Goal: Task Accomplishment & Management: Use online tool/utility

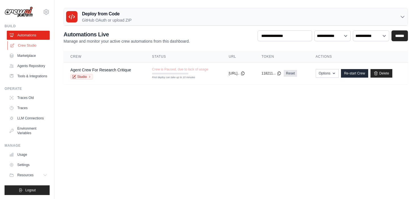
click at [30, 44] on link "Crew Studio" at bounding box center [28, 45] width 43 height 9
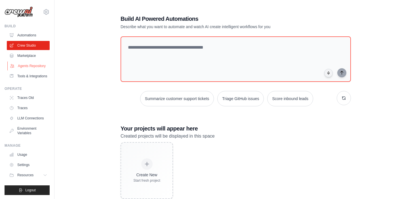
click at [26, 64] on link "Agents Repository" at bounding box center [28, 65] width 43 height 9
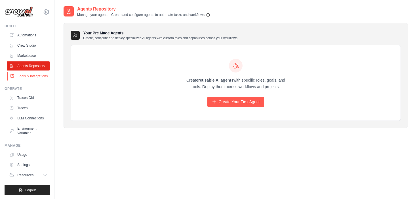
click at [26, 78] on link "Tools & Integrations" at bounding box center [28, 75] width 43 height 9
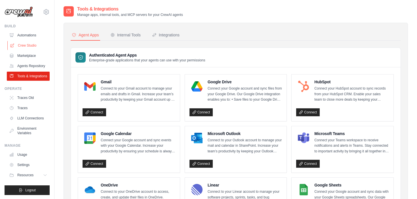
click at [29, 44] on link "Crew Studio" at bounding box center [28, 45] width 43 height 9
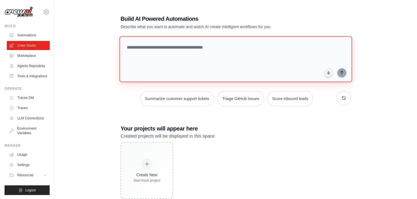
click at [200, 45] on textarea at bounding box center [235, 59] width 233 height 46
paste textarea "**********"
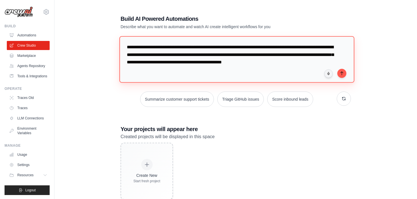
click at [127, 47] on textarea "**********" at bounding box center [236, 59] width 235 height 46
click at [306, 47] on textarea "**********" at bounding box center [236, 59] width 235 height 46
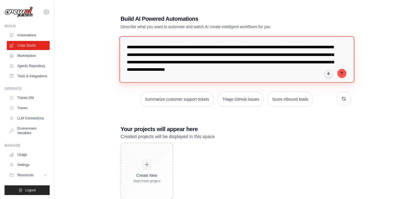
click at [159, 64] on textarea "**********" at bounding box center [236, 59] width 235 height 46
click at [300, 69] on textarea "**********" at bounding box center [236, 59] width 235 height 46
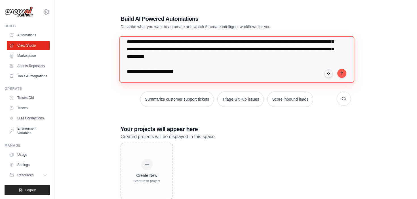
scroll to position [20, 0]
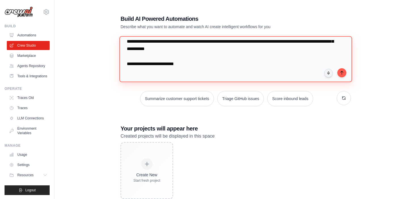
paste textarea "**********"
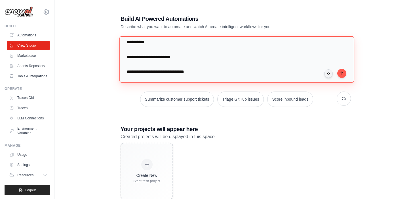
scroll to position [27, 0]
click at [176, 58] on textarea at bounding box center [236, 59] width 235 height 46
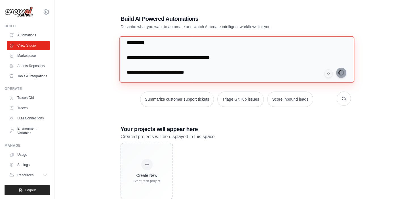
type textarea "**********"
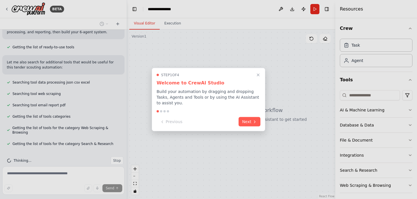
scroll to position [289, 0]
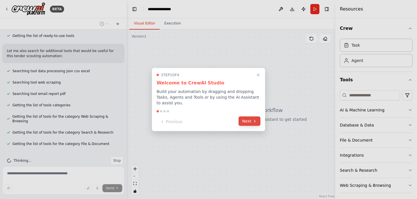
click at [246, 123] on button "Next" at bounding box center [250, 120] width 22 height 9
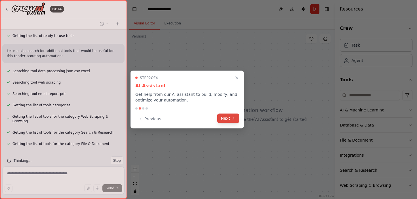
click at [232, 120] on button "Next" at bounding box center [228, 117] width 22 height 9
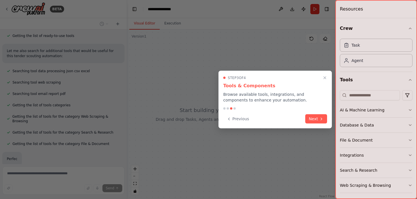
scroll to position [323, 0]
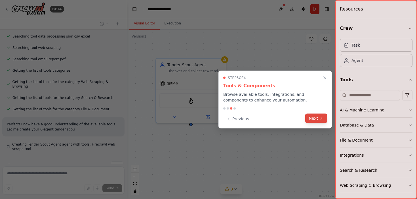
click at [322, 118] on icon at bounding box center [321, 118] width 5 height 5
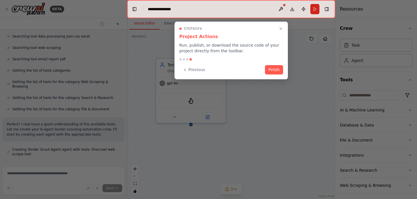
scroll to position [334, 0]
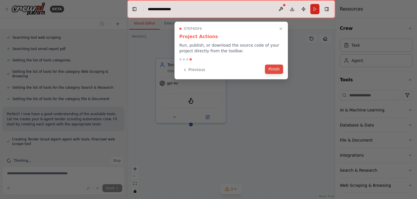
click at [279, 68] on button "Finish" at bounding box center [274, 68] width 18 height 9
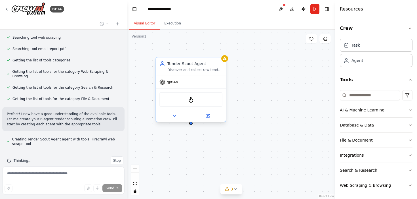
scroll to position [349, 0]
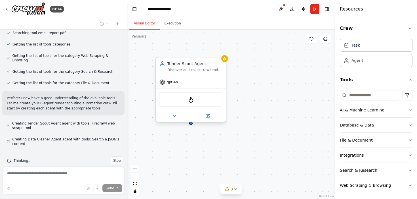
click at [213, 68] on div "Discover and collect raw tender data from multiple sources including government…" at bounding box center [194, 70] width 55 height 5
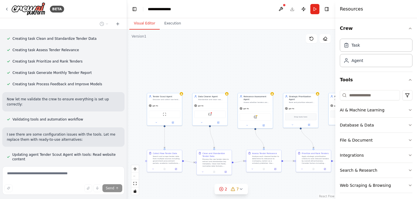
scroll to position [566, 0]
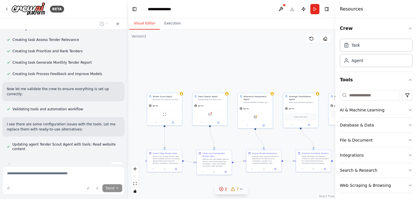
click at [224, 190] on div "2" at bounding box center [223, 189] width 8 height 6
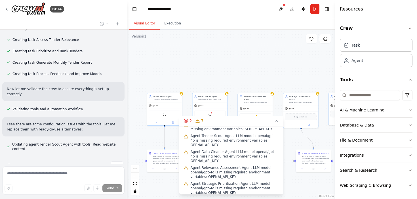
scroll to position [50, 0]
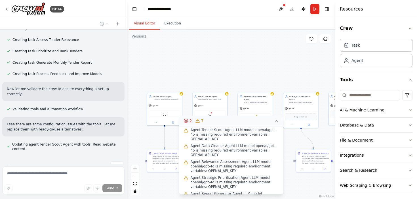
click at [277, 122] on icon at bounding box center [276, 120] width 5 height 5
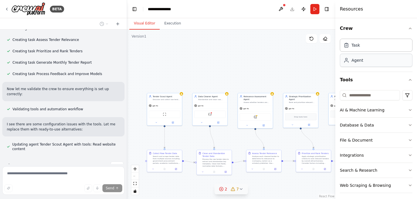
click at [382, 60] on div "Agent" at bounding box center [376, 60] width 73 height 13
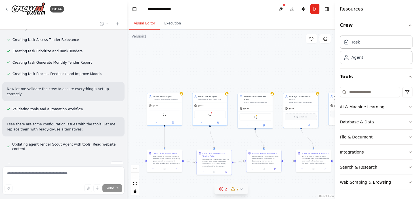
scroll to position [0, 0]
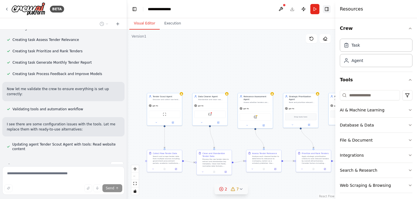
click at [328, 10] on button "Toggle Right Sidebar" at bounding box center [327, 9] width 8 height 8
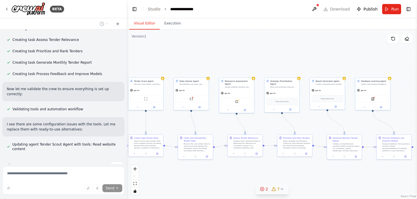
drag, startPoint x: 289, startPoint y: 60, endPoint x: 270, endPoint y: 45, distance: 24.2
click at [270, 45] on div ".deletable-edge-delete-btn { width: 20px; height: 20px; border: 0px solid #ffff…" at bounding box center [272, 113] width 290 height 169
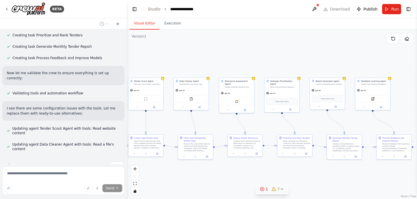
scroll to position [597, 0]
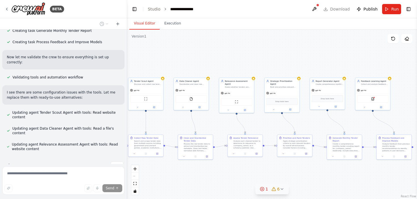
click at [281, 189] on icon at bounding box center [282, 188] width 2 height 1
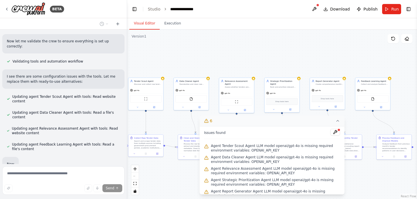
scroll to position [648, 0]
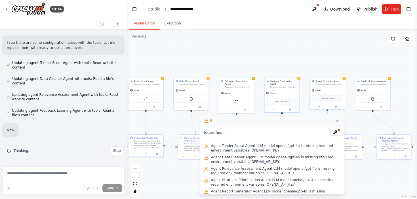
click at [262, 121] on button "6" at bounding box center [272, 120] width 145 height 10
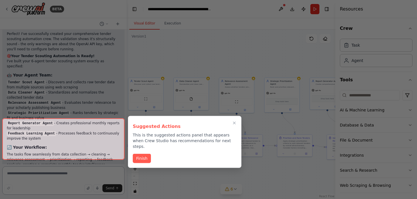
scroll to position [920, 0]
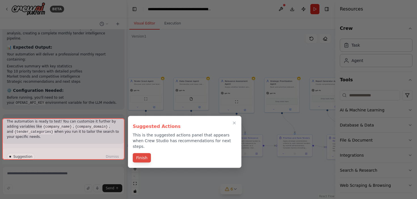
click at [144, 155] on button "Finish" at bounding box center [142, 157] width 18 height 9
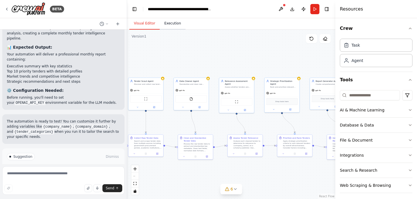
click at [170, 26] on button "Execution" at bounding box center [173, 24] width 26 height 12
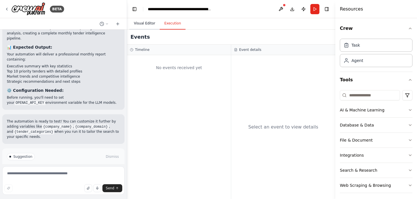
click at [148, 26] on button "Visual Editor" at bounding box center [144, 24] width 30 height 12
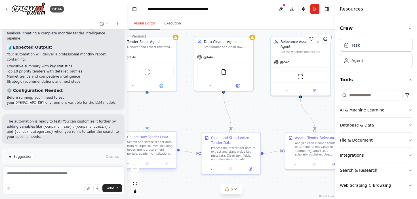
click at [159, 146] on div "Search and scrape tender data from multiple sources including government procur…" at bounding box center [150, 147] width 47 height 15
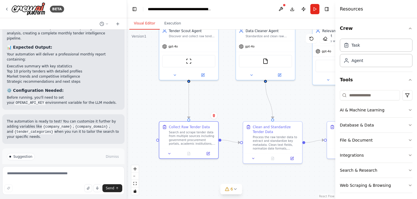
drag, startPoint x: 156, startPoint y: 122, endPoint x: 211, endPoint y: 107, distance: 56.8
click at [211, 107] on div ".deletable-edge-delete-btn { width: 20px; height: 20px; border: 0px solid #ffff…" at bounding box center [231, 113] width 208 height 169
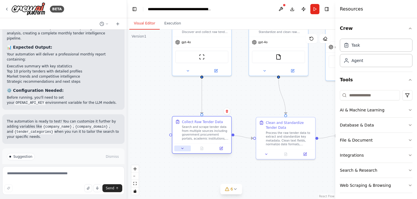
click at [184, 148] on icon at bounding box center [183, 148] width 4 height 4
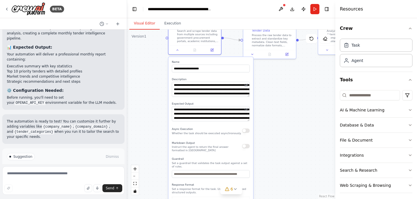
drag, startPoint x: 162, startPoint y: 159, endPoint x: 157, endPoint y: 60, distance: 99.1
click at [157, 60] on div ".deletable-edge-delete-btn { width: 20px; height: 20px; border: 0px solid #ffff…" at bounding box center [231, 113] width 208 height 169
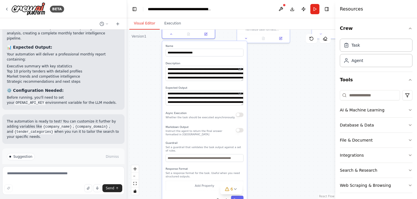
drag, startPoint x: 161, startPoint y: 143, endPoint x: 154, endPoint y: 127, distance: 17.1
click at [154, 127] on div ".deletable-edge-delete-btn { width: 20px; height: 20px; border: 0px solid #ffff…" at bounding box center [231, 113] width 208 height 169
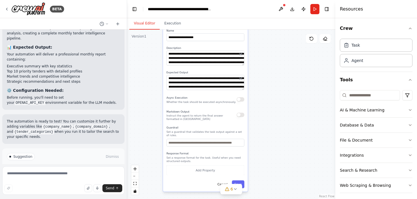
drag, startPoint x: 154, startPoint y: 127, endPoint x: 155, endPoint y: 112, distance: 15.3
click at [155, 112] on div ".deletable-edge-delete-btn { width: 20px; height: 20px; border: 0px solid #ffff…" at bounding box center [231, 113] width 208 height 169
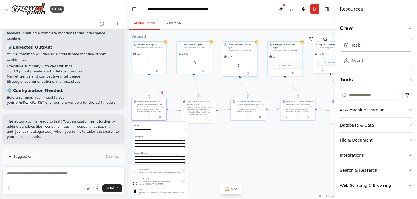
drag, startPoint x: 242, startPoint y: 105, endPoint x: 213, endPoint y: 172, distance: 72.9
click at [213, 172] on div ".deletable-edge-delete-btn { width: 20px; height: 20px; border: 0px solid #ffff…" at bounding box center [231, 113] width 208 height 169
click at [394, 168] on button "Search & Research" at bounding box center [376, 170] width 73 height 15
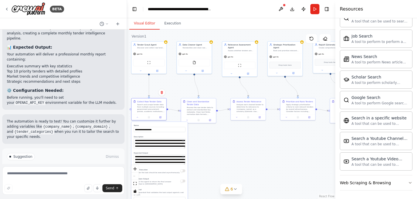
scroll to position [634, 0]
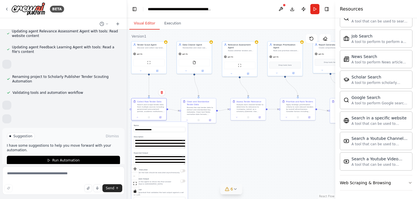
click at [235, 188] on icon at bounding box center [235, 188] width 5 height 5
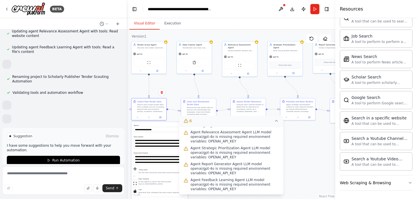
scroll to position [0, 0]
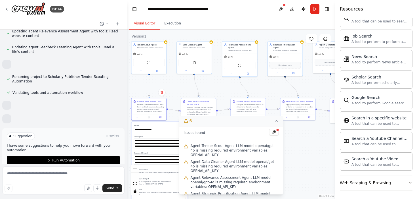
click at [277, 120] on icon at bounding box center [276, 120] width 5 height 5
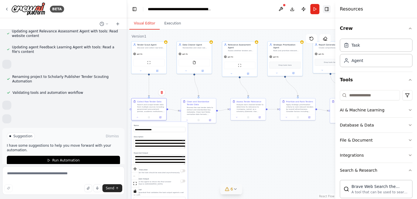
click at [328, 9] on button "Toggle Right Sidebar" at bounding box center [327, 9] width 8 height 8
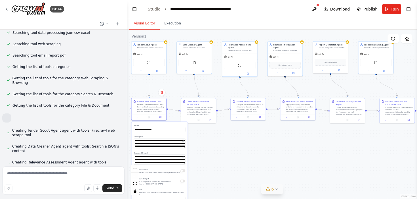
scroll to position [313, 0]
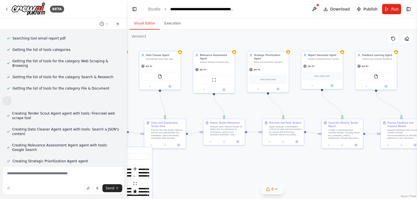
drag, startPoint x: 303, startPoint y: 101, endPoint x: 253, endPoint y: 106, distance: 50.5
click at [253, 106] on div ".deletable-edge-delete-btn { width: 20px; height: 20px; border: 0px solid #ffff…" at bounding box center [272, 113] width 290 height 169
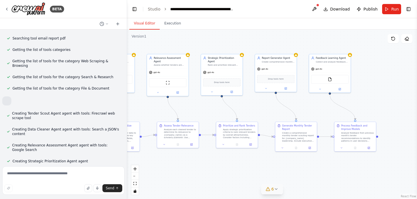
drag, startPoint x: 356, startPoint y: 98, endPoint x: 310, endPoint y: 101, distance: 45.5
click at [310, 101] on div ".deletable-edge-delete-btn { width: 20px; height: 20px; border: 0px solid #ffff…" at bounding box center [272, 113] width 290 height 169
click at [273, 190] on span "6" at bounding box center [272, 189] width 3 height 6
